Goal: Transaction & Acquisition: Purchase product/service

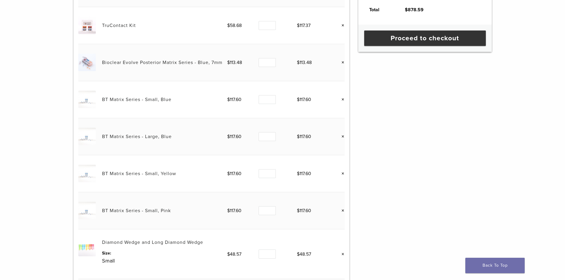
scroll to position [326, 0]
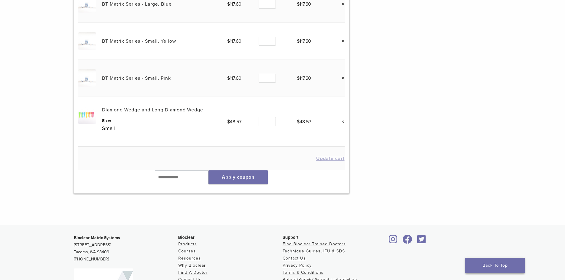
click at [503, 266] on link "Back To Top" at bounding box center [494, 265] width 59 height 15
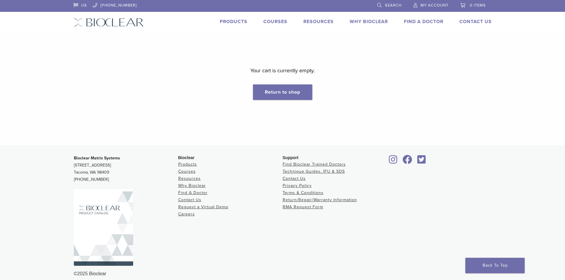
click at [427, 7] on span "My Account" at bounding box center [434, 5] width 28 height 5
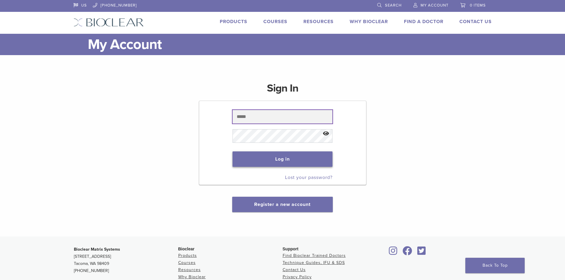
type input "**********"
click at [301, 157] on button "Log in" at bounding box center [282, 158] width 100 height 15
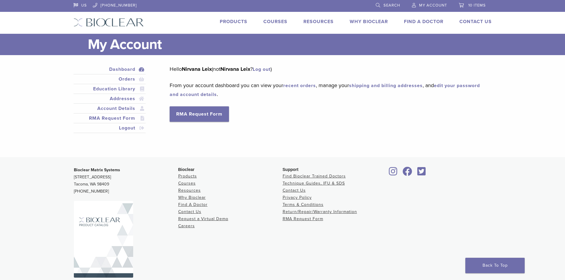
click at [475, 7] on span "10 items" at bounding box center [476, 5] width 17 height 5
click at [471, 4] on span "10 items" at bounding box center [476, 5] width 17 height 5
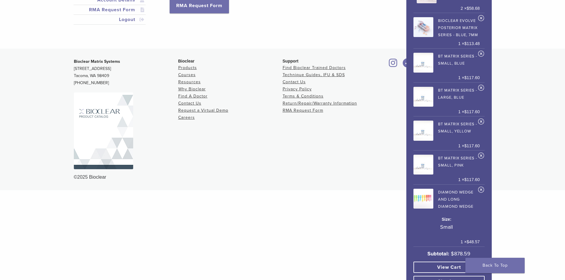
scroll to position [118, 0]
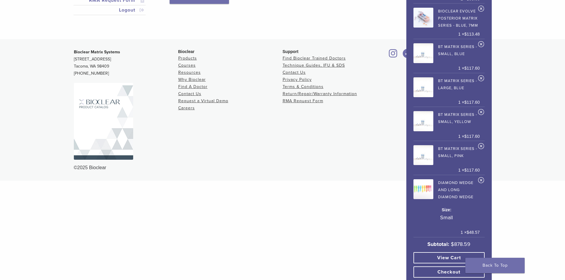
click at [452, 259] on link "View cart" at bounding box center [448, 257] width 71 height 11
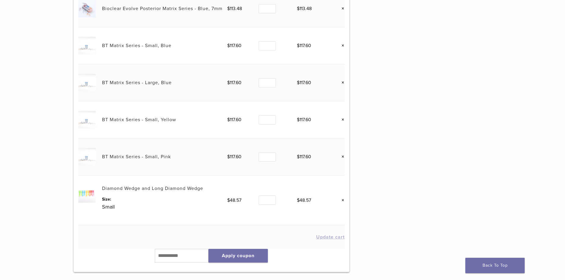
scroll to position [237, 0]
